Goal: Information Seeking & Learning: Understand process/instructions

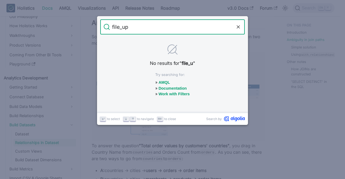
type input "file_upd"
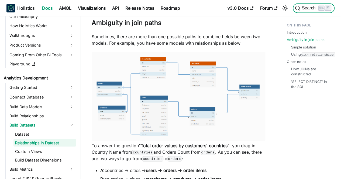
click at [308, 8] on span "Search" at bounding box center [309, 8] width 19 height 5
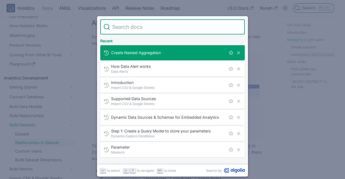
type input "w"
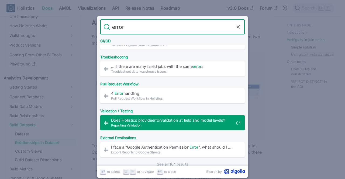
scroll to position [270, 0]
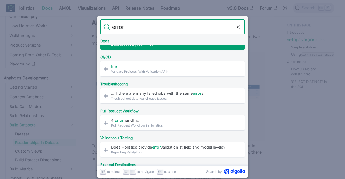
drag, startPoint x: 129, startPoint y: 27, endPoint x: 76, endPoint y: 20, distance: 53.8
click at [76, 20] on div "Search error Cancel AMQL AQL Error s AQL Error Reference ERR-0: Unexpected inte…" at bounding box center [172, 89] width 345 height 179
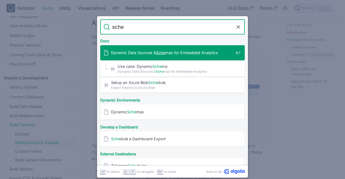
type input "sched"
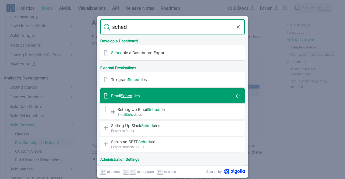
click at [155, 97] on span "Email Sched ules" at bounding box center [172, 95] width 122 height 5
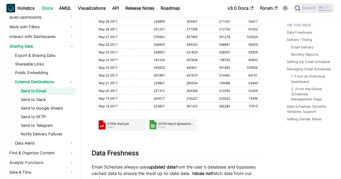
scroll to position [244, 0]
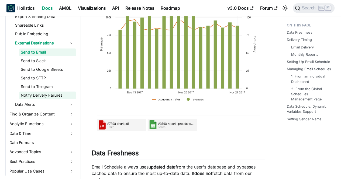
click at [57, 97] on link "Notify Delivery Failures" at bounding box center [47, 96] width 57 height 8
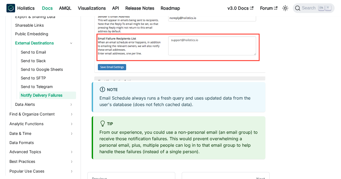
scroll to position [297, 0]
